Goal: Transaction & Acquisition: Purchase product/service

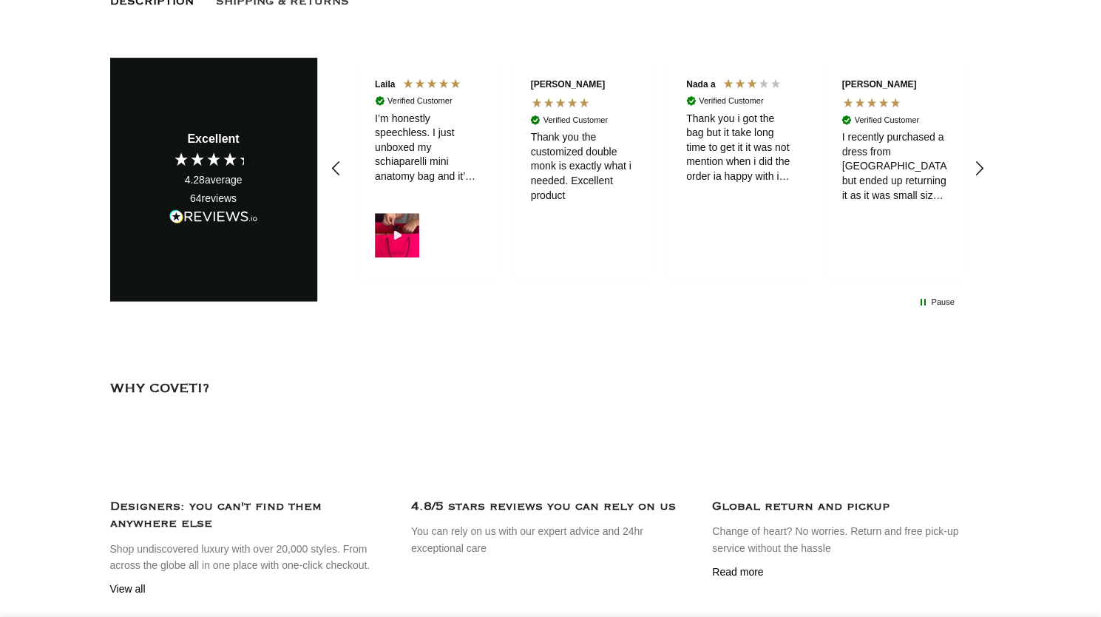
scroll to position [0, 155]
select select "8-[GEOGRAPHIC_DATA]"
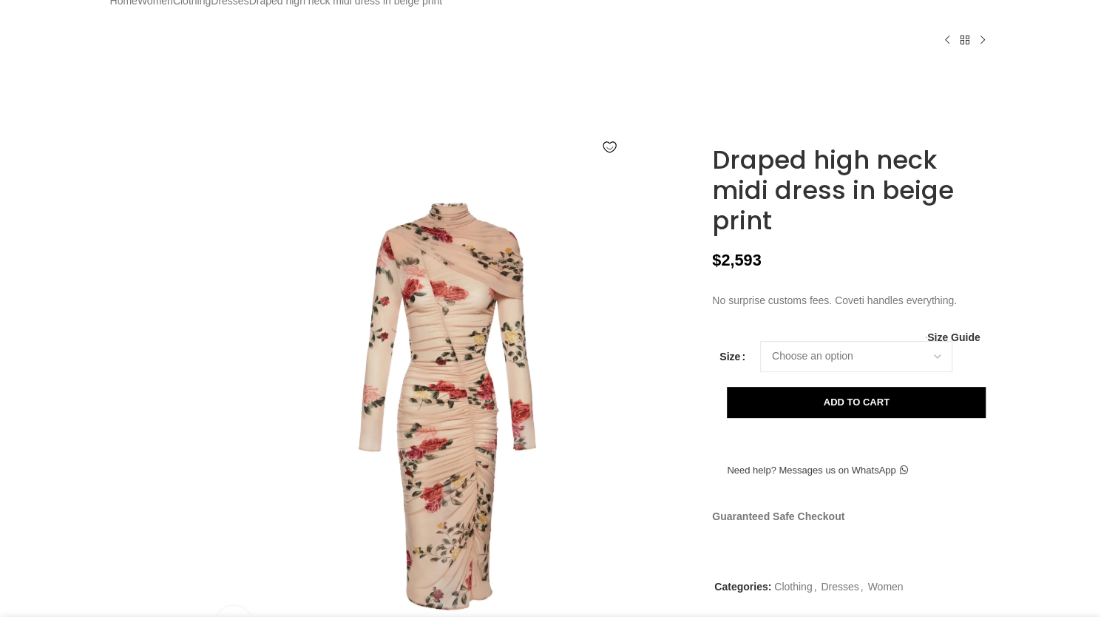
scroll to position [0, 0]
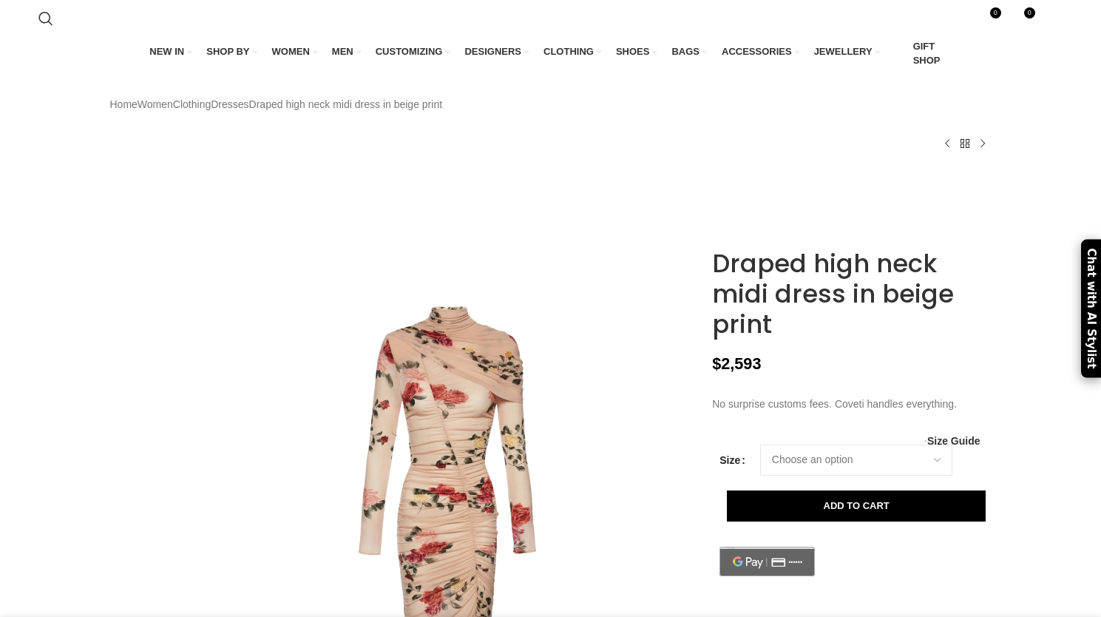
select select "8-[GEOGRAPHIC_DATA]"
click at [249, 112] on link "Dresses" at bounding box center [230, 104] width 38 height 16
